Goal: Navigation & Orientation: Understand site structure

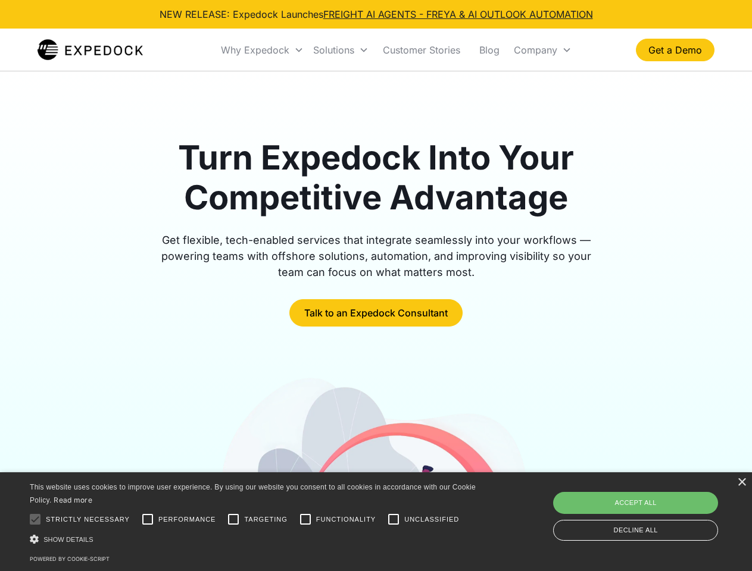
click at [262, 50] on div "Why Expedock" at bounding box center [255, 50] width 68 height 12
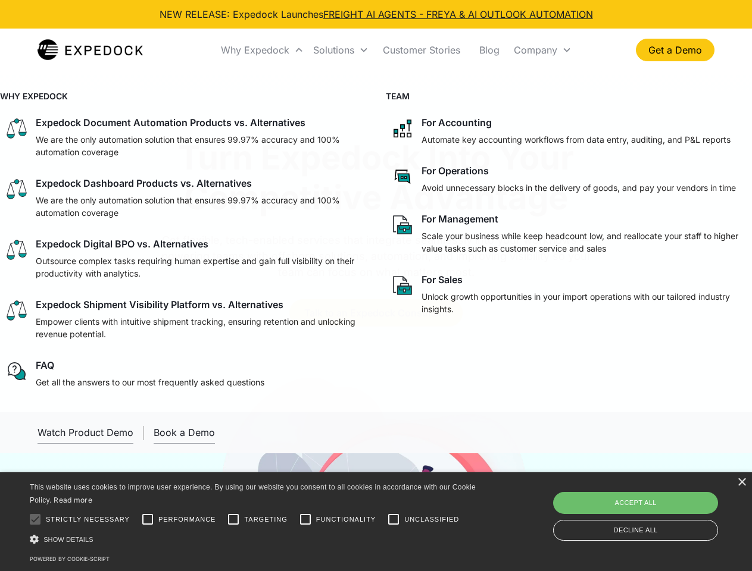
click at [340, 50] on div "Solutions" at bounding box center [333, 50] width 41 height 12
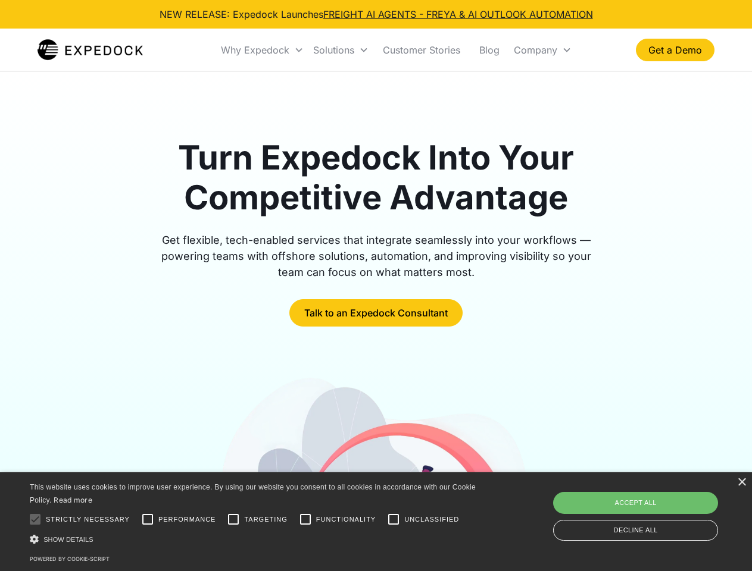
click at [542, 50] on div "Company" at bounding box center [535, 50] width 43 height 12
click at [35, 520] on div at bounding box center [35, 520] width 24 height 24
click at [148, 520] on input "Performance" at bounding box center [148, 520] width 24 height 24
checkbox input "true"
click at [233, 520] on input "Targeting" at bounding box center [233, 520] width 24 height 24
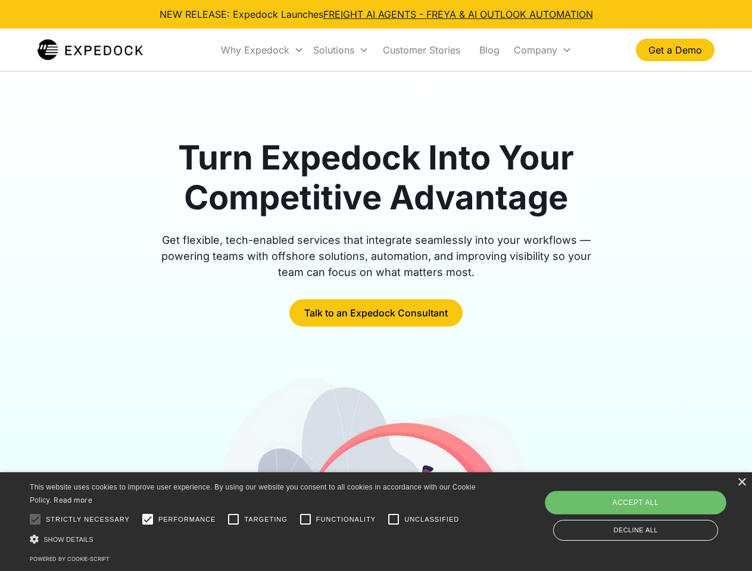
checkbox input "true"
click at [305, 520] on input "Functionality" at bounding box center [305, 520] width 24 height 24
checkbox input "true"
click at [393, 520] on input "Unclassified" at bounding box center [393, 520] width 24 height 24
checkbox input "true"
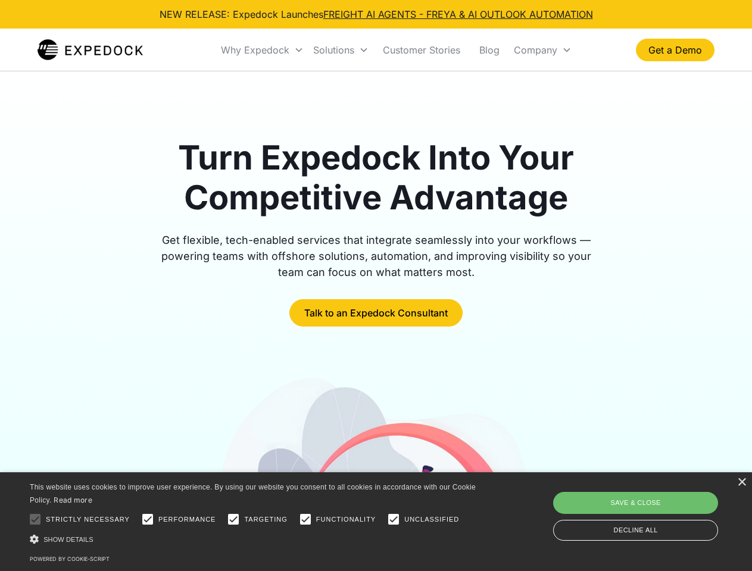
click at [255, 539] on div "Show details Hide details" at bounding box center [255, 539] width 450 height 12
